Goal: Navigation & Orientation: Find specific page/section

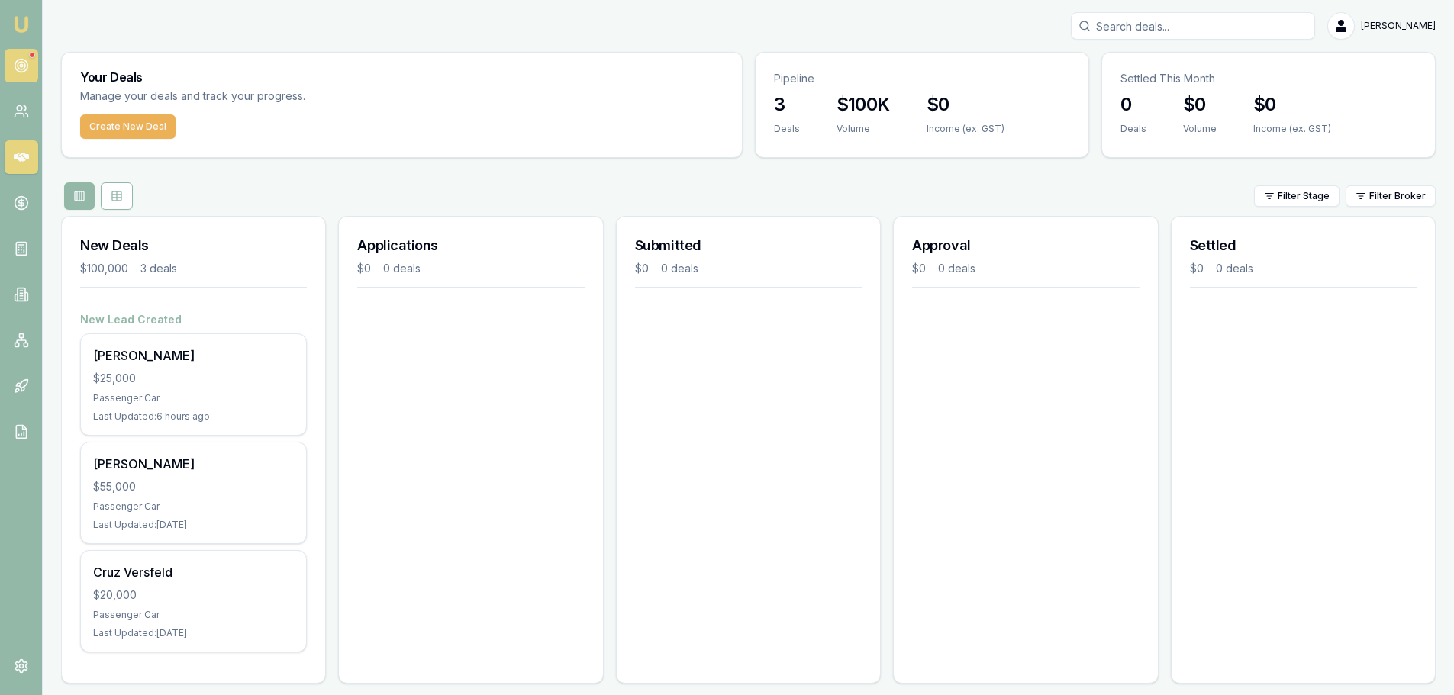
click at [27, 67] on circle at bounding box center [20, 66] width 13 height 13
click at [24, 291] on icon at bounding box center [21, 294] width 15 height 15
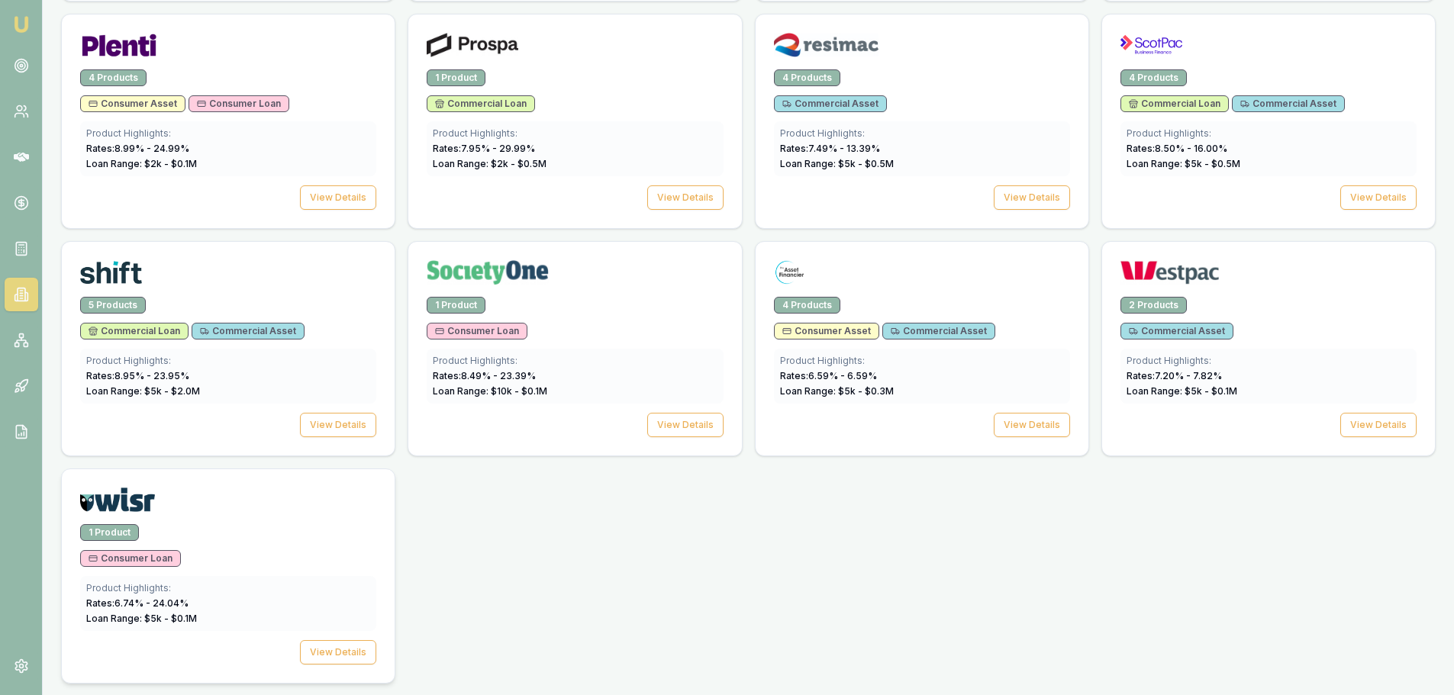
scroll to position [2157, 0]
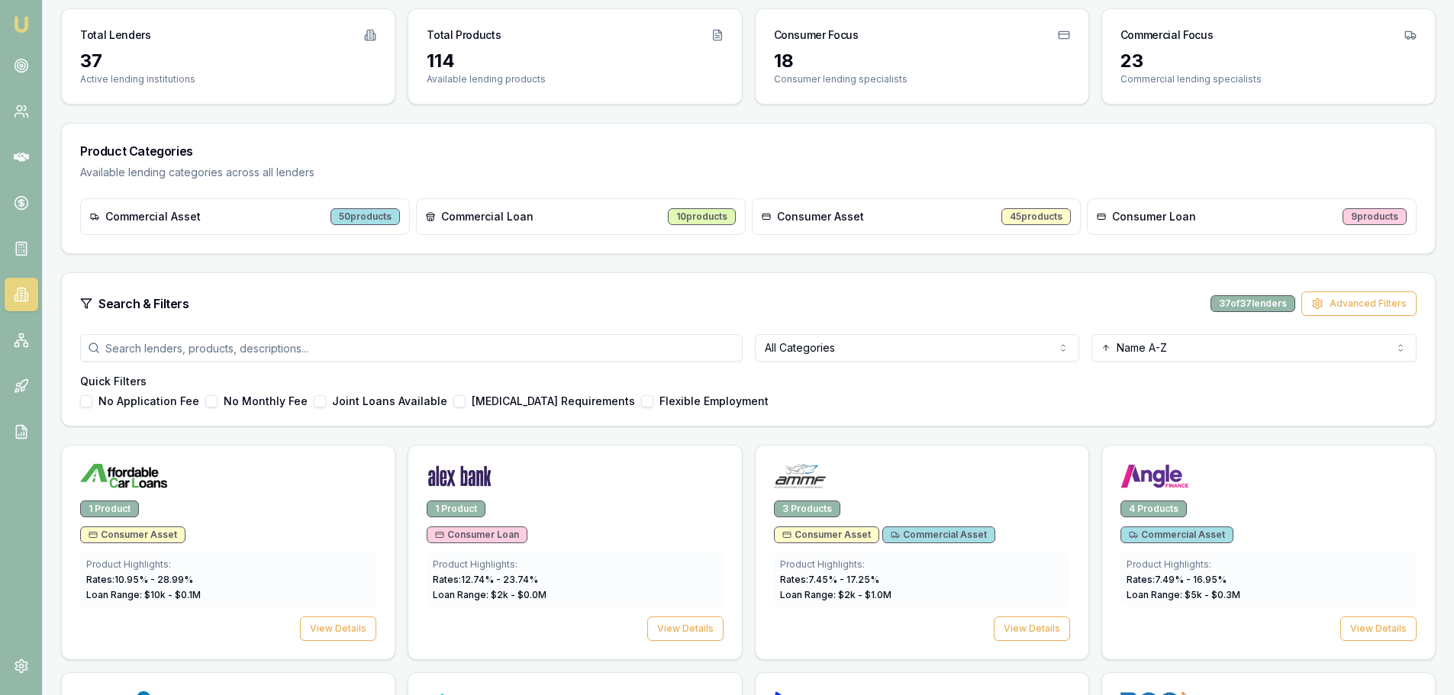
scroll to position [0, 0]
